Goal: Entertainment & Leisure: Browse casually

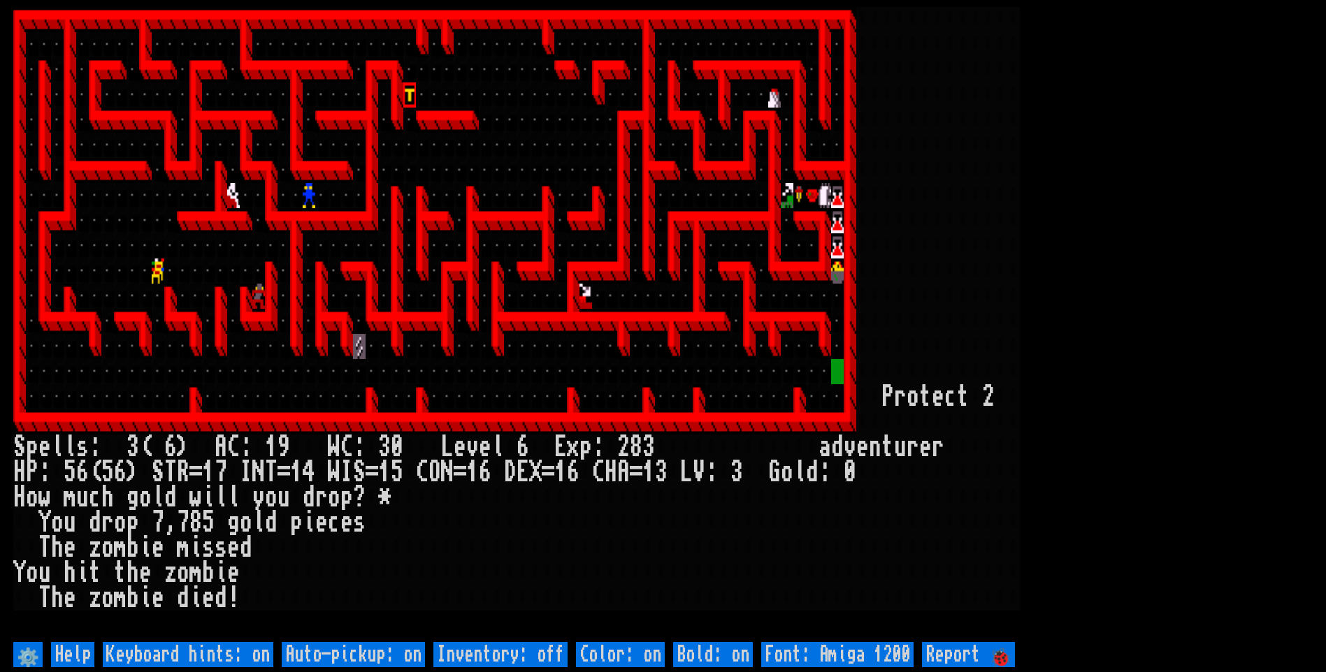
drag, startPoint x: 342, startPoint y: 632, endPoint x: 327, endPoint y: 665, distance: 36.6
drag, startPoint x: 327, startPoint y: 665, endPoint x: 310, endPoint y: 628, distance: 41.0
click at [308, 629] on larn at bounding box center [662, 323] width 1299 height 632
click at [329, 658] on off "Auto-pickup: on" at bounding box center [353, 654] width 143 height 25
type off "Auto-pickup: off"
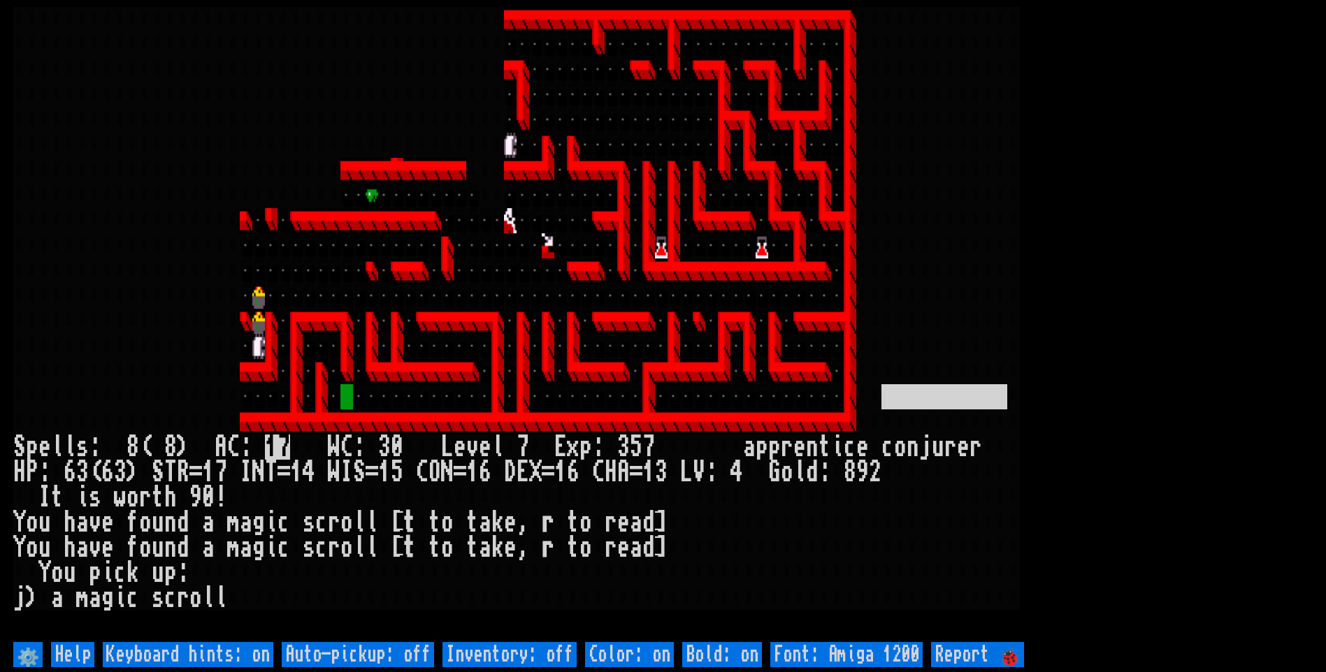
click at [422, 660] on off "Auto-pickup: off" at bounding box center [358, 654] width 152 height 25
